Goal: Information Seeking & Learning: Check status

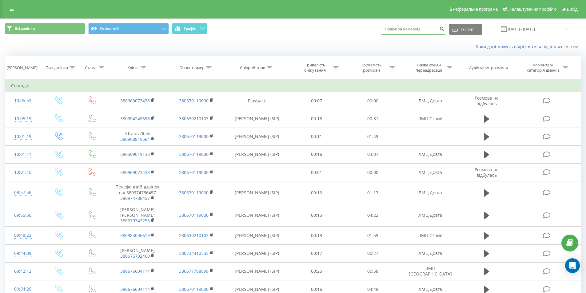
click at [398, 30] on input at bounding box center [413, 29] width 65 height 11
paste input "380971236618"
type input "380971236618"
click at [445, 30] on icon "submit" at bounding box center [441, 28] width 5 height 4
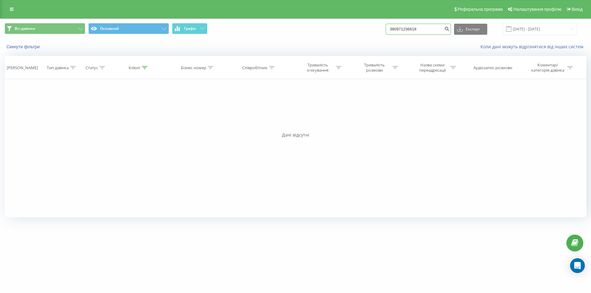
click at [427, 29] on input "380971236618" at bounding box center [418, 29] width 65 height 11
drag, startPoint x: 444, startPoint y: 32, endPoint x: 303, endPoint y: 27, distance: 140.7
click at [303, 27] on div "Всі дзвінки Основний Графік 380971236618 Експорт .csv .xls .xlsx [DATE] - [DATE]" at bounding box center [296, 29] width 582 height 12
paste input
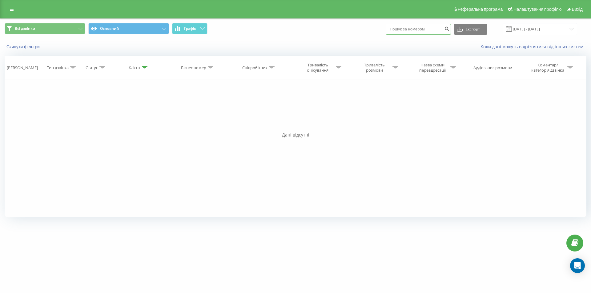
paste input "380971236618"
type input "380971236618"
click at [449, 30] on icon "submit" at bounding box center [446, 28] width 5 height 4
